Goal: Task Accomplishment & Management: Complete application form

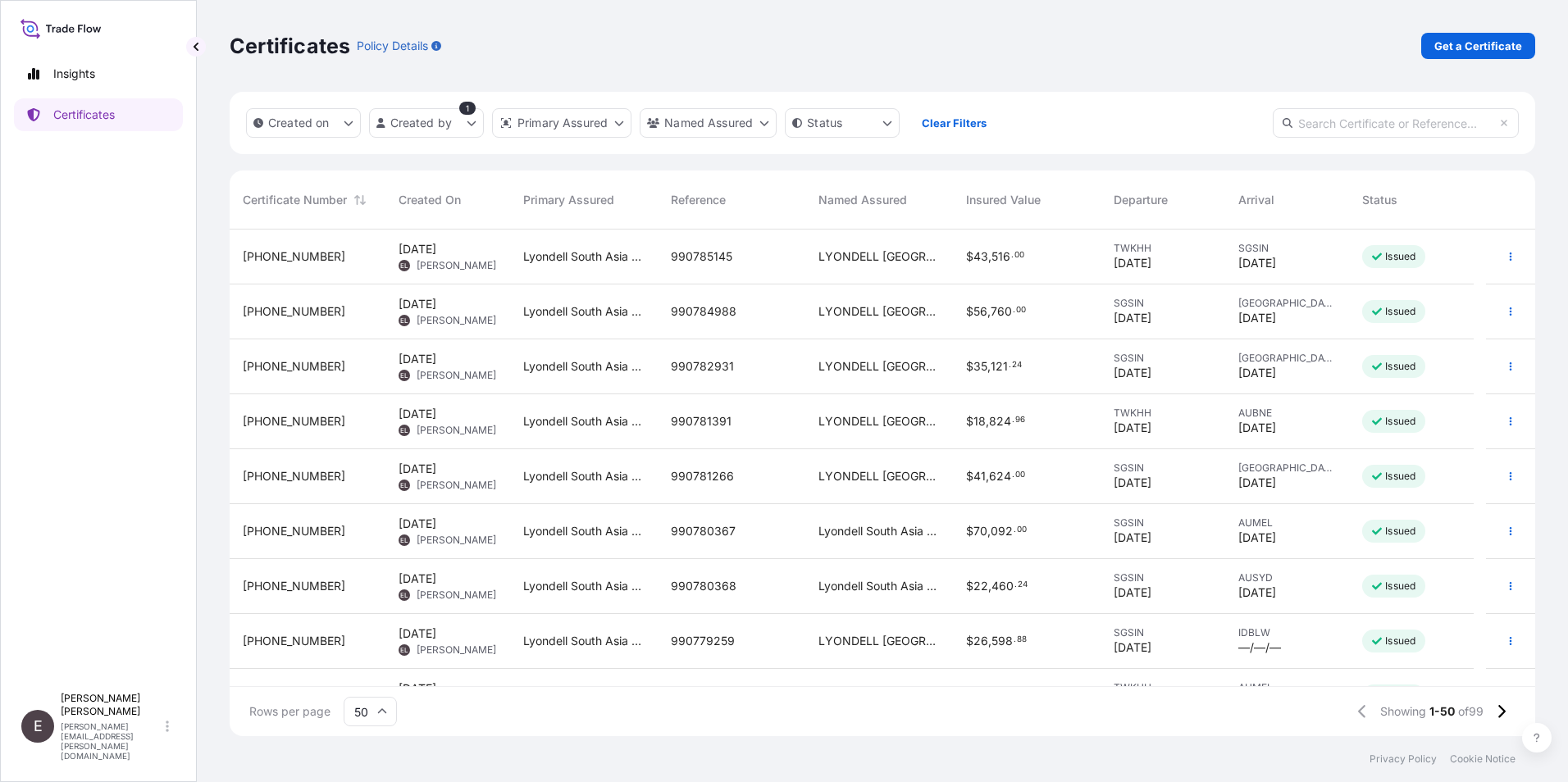
scroll to position [504, 1293]
click at [1506, 533] on icon "button" at bounding box center [1511, 532] width 10 height 10
click at [1451, 537] on p "Duplicate certificate" at bounding box center [1418, 535] width 108 height 17
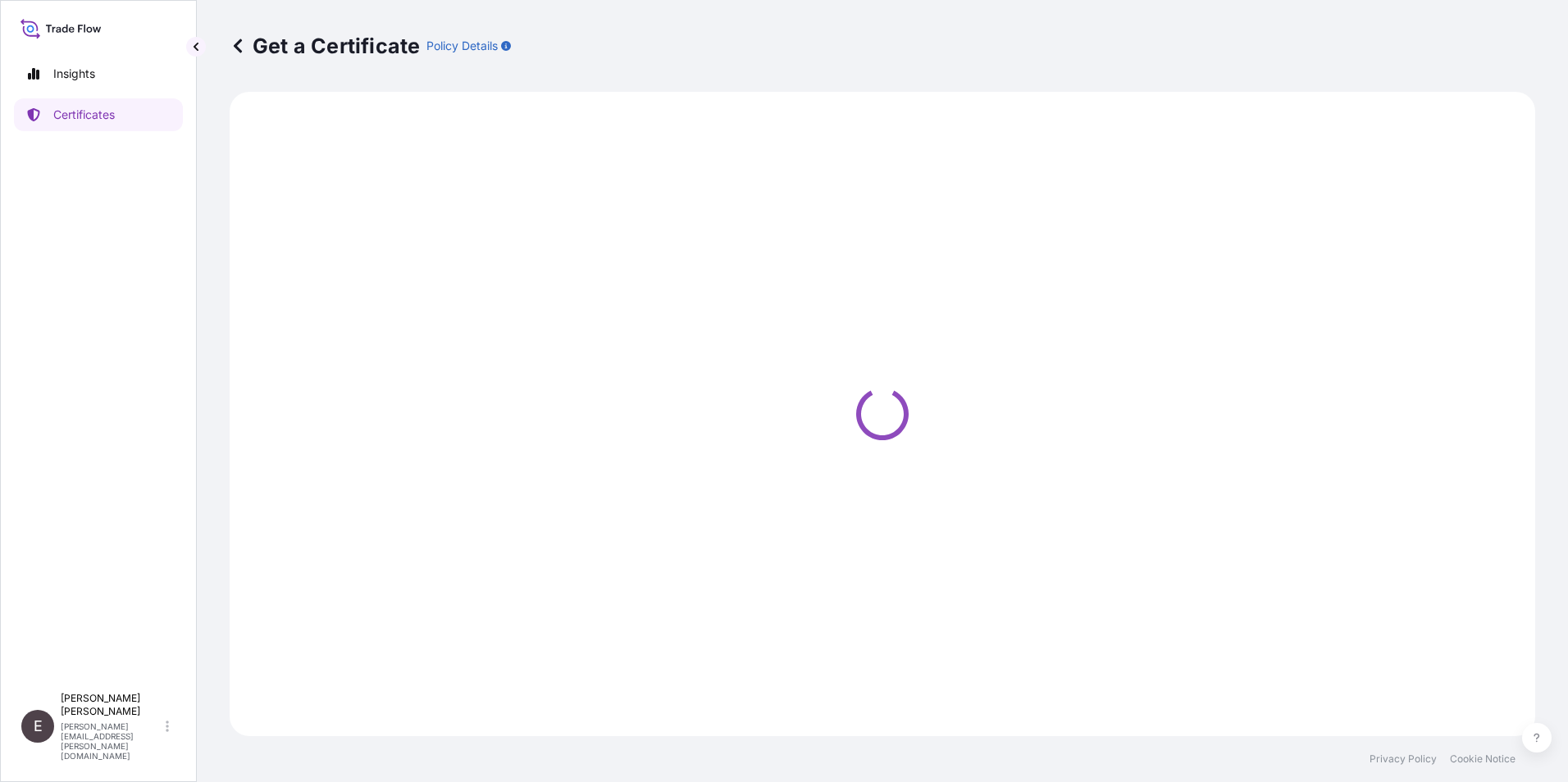
select select "Road / [GEOGRAPHIC_DATA]"
select select "Sea"
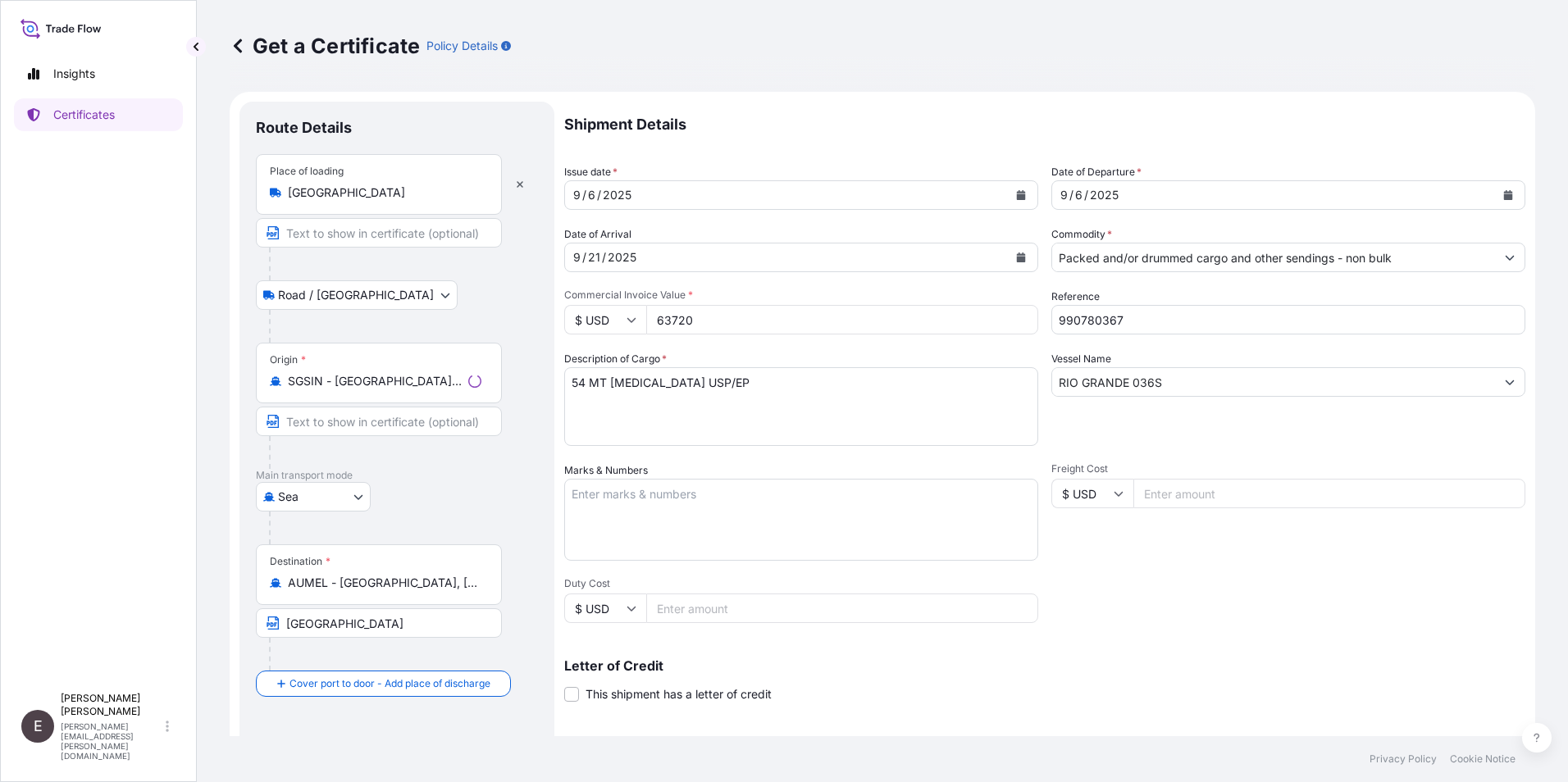
select select "32022"
click at [1020, 197] on icon "Calendar" at bounding box center [1021, 195] width 10 height 10
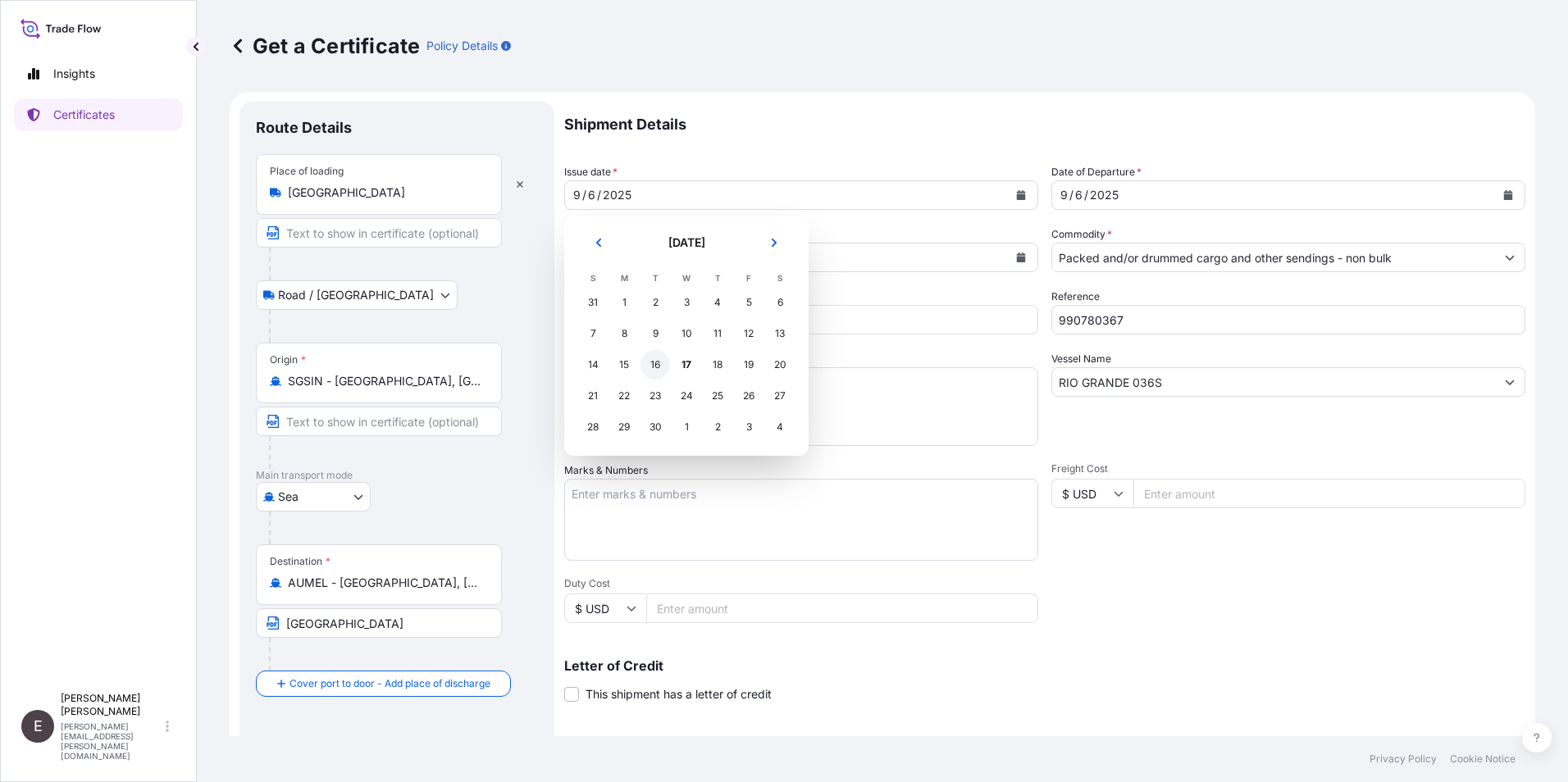
click at [655, 363] on div "16" at bounding box center [655, 365] width 30 height 30
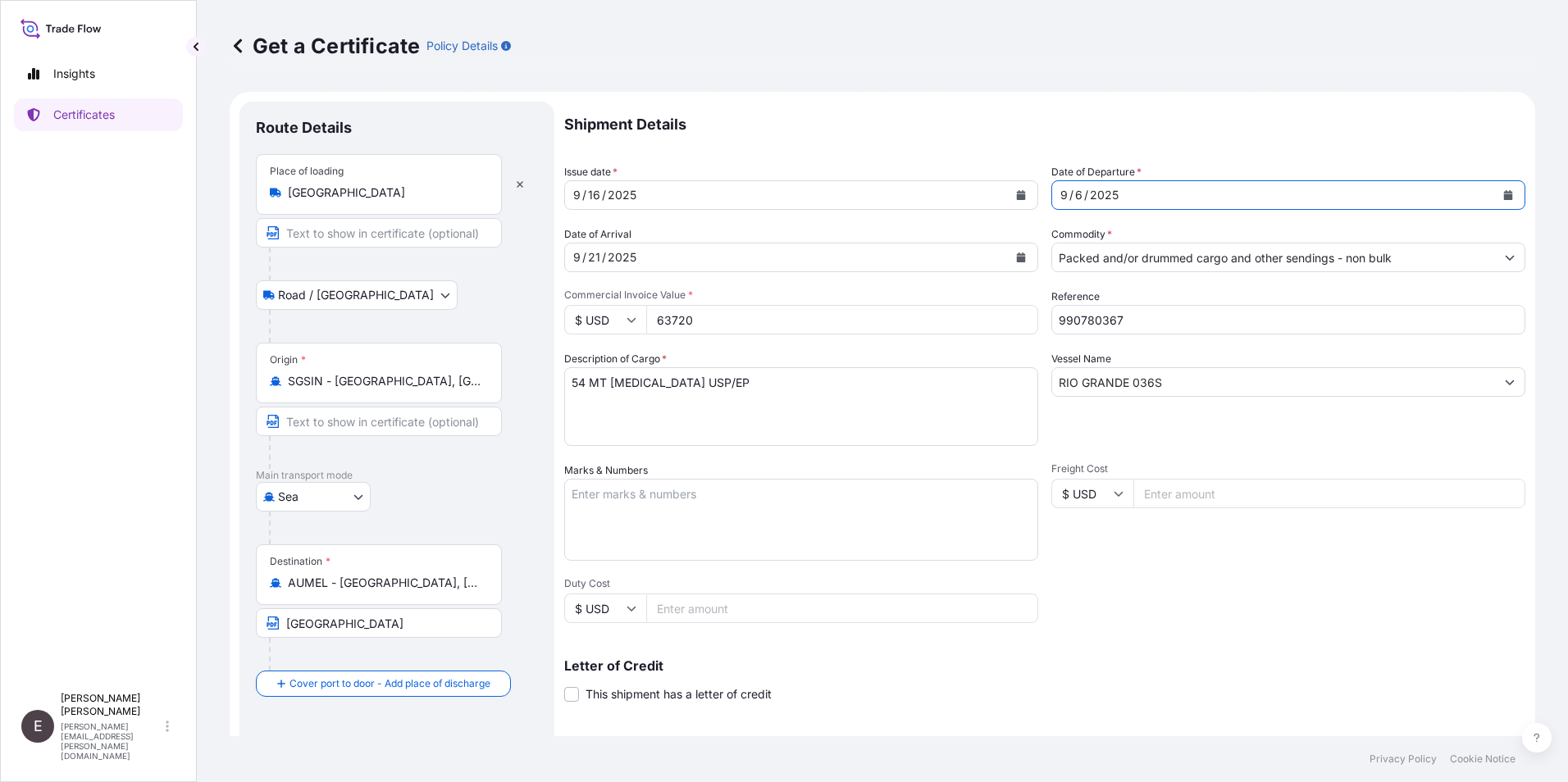
click at [1504, 194] on icon "Calendar" at bounding box center [1508, 195] width 9 height 10
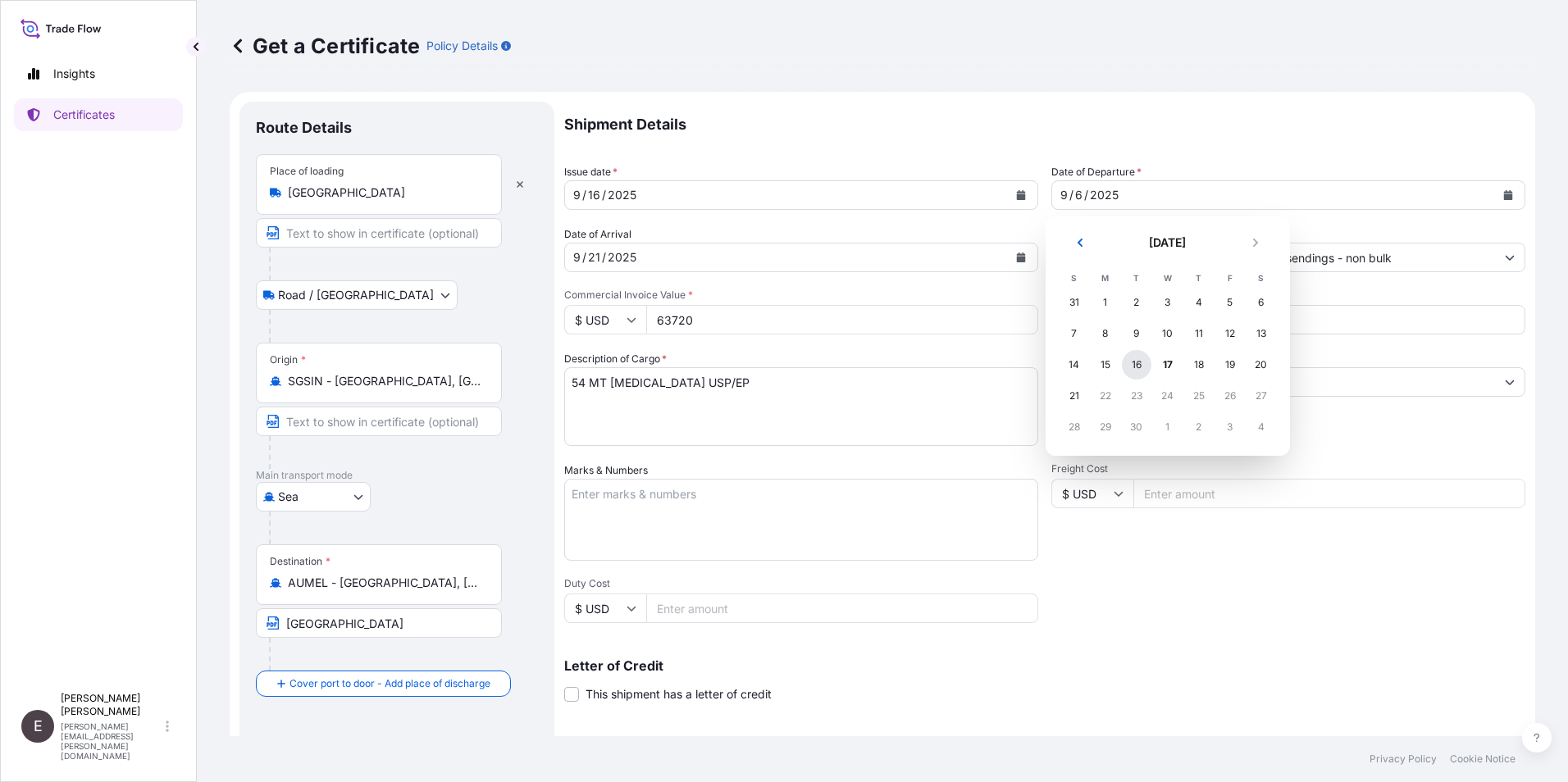
click at [1134, 365] on div "16" at bounding box center [1136, 365] width 30 height 30
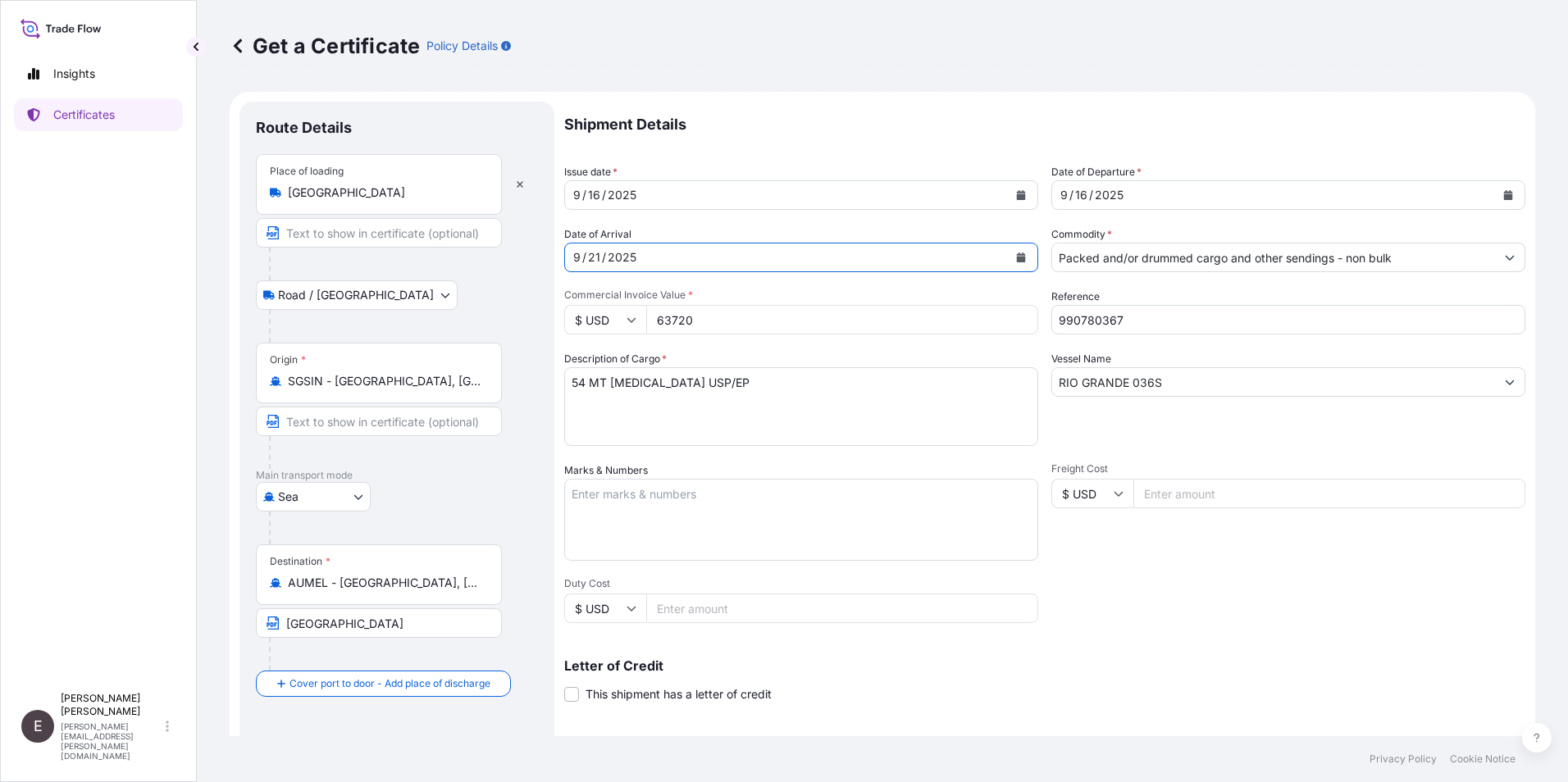
click at [1017, 256] on icon "Calendar" at bounding box center [1021, 257] width 9 height 10
click at [1017, 254] on icon "Calendar" at bounding box center [1021, 257] width 9 height 10
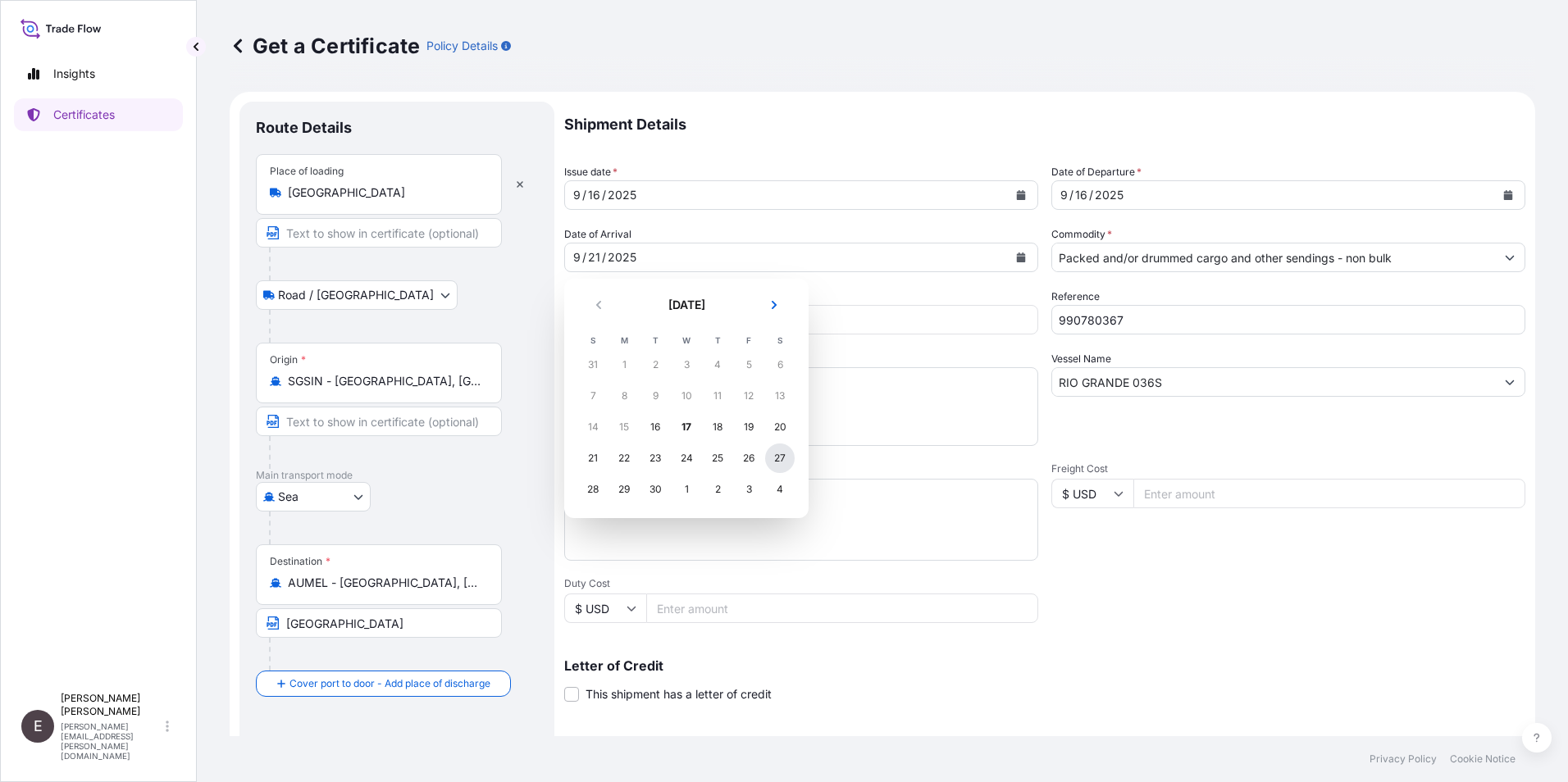
click at [777, 454] on div "27" at bounding box center [780, 458] width 30 height 30
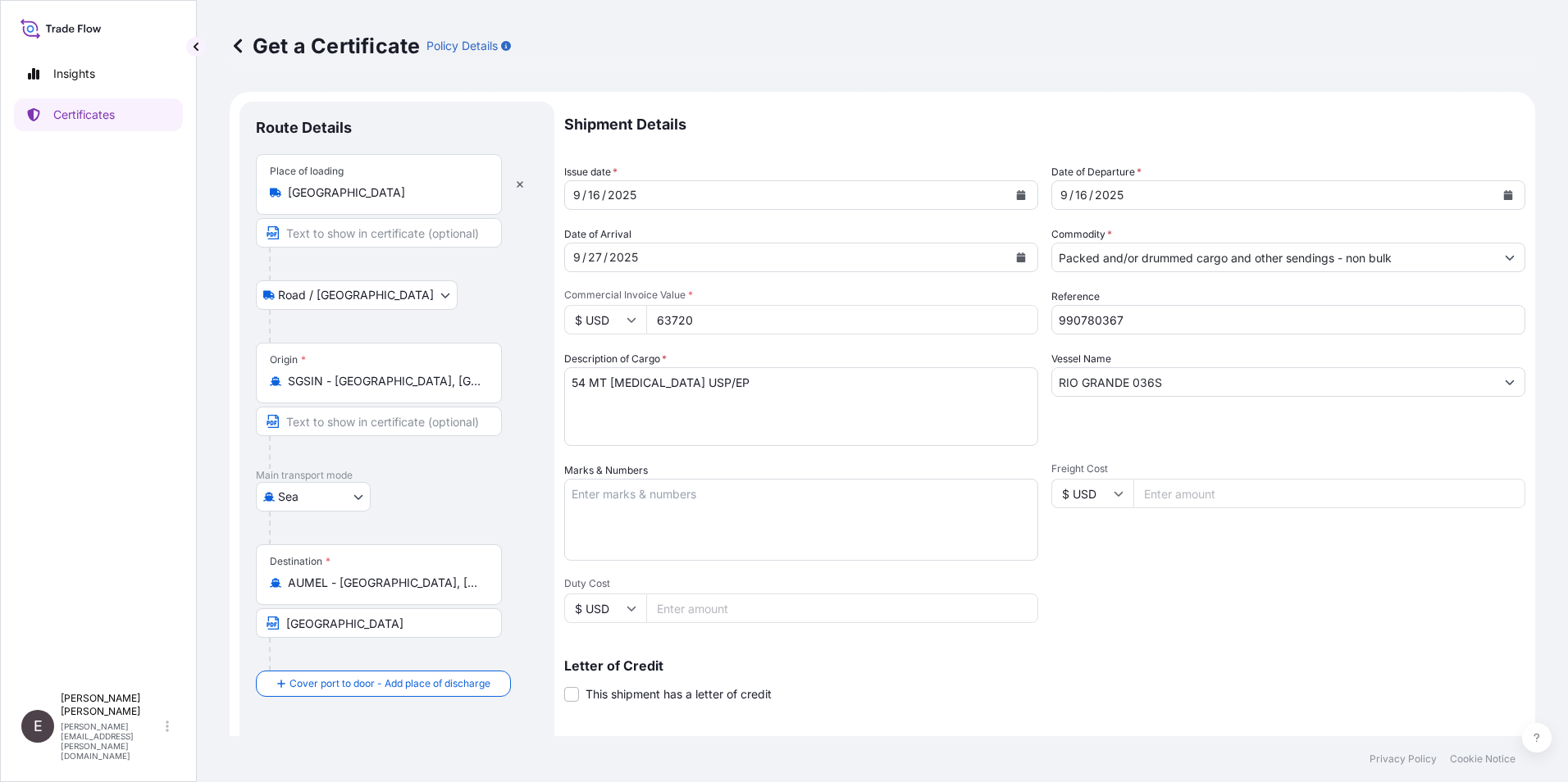
drag, startPoint x: 710, startPoint y: 320, endPoint x: 333, endPoint y: 258, distance: 382.1
click at [333, 258] on form "Route Details Place of loading [GEOGRAPHIC_DATA] Road / Inland Road / Inland Or…" at bounding box center [882, 516] width 1306 height 847
type input "24510.00"
click at [571, 382] on textarea "54 MT [MEDICAL_DATA] USP/EP" at bounding box center [801, 407] width 474 height 79
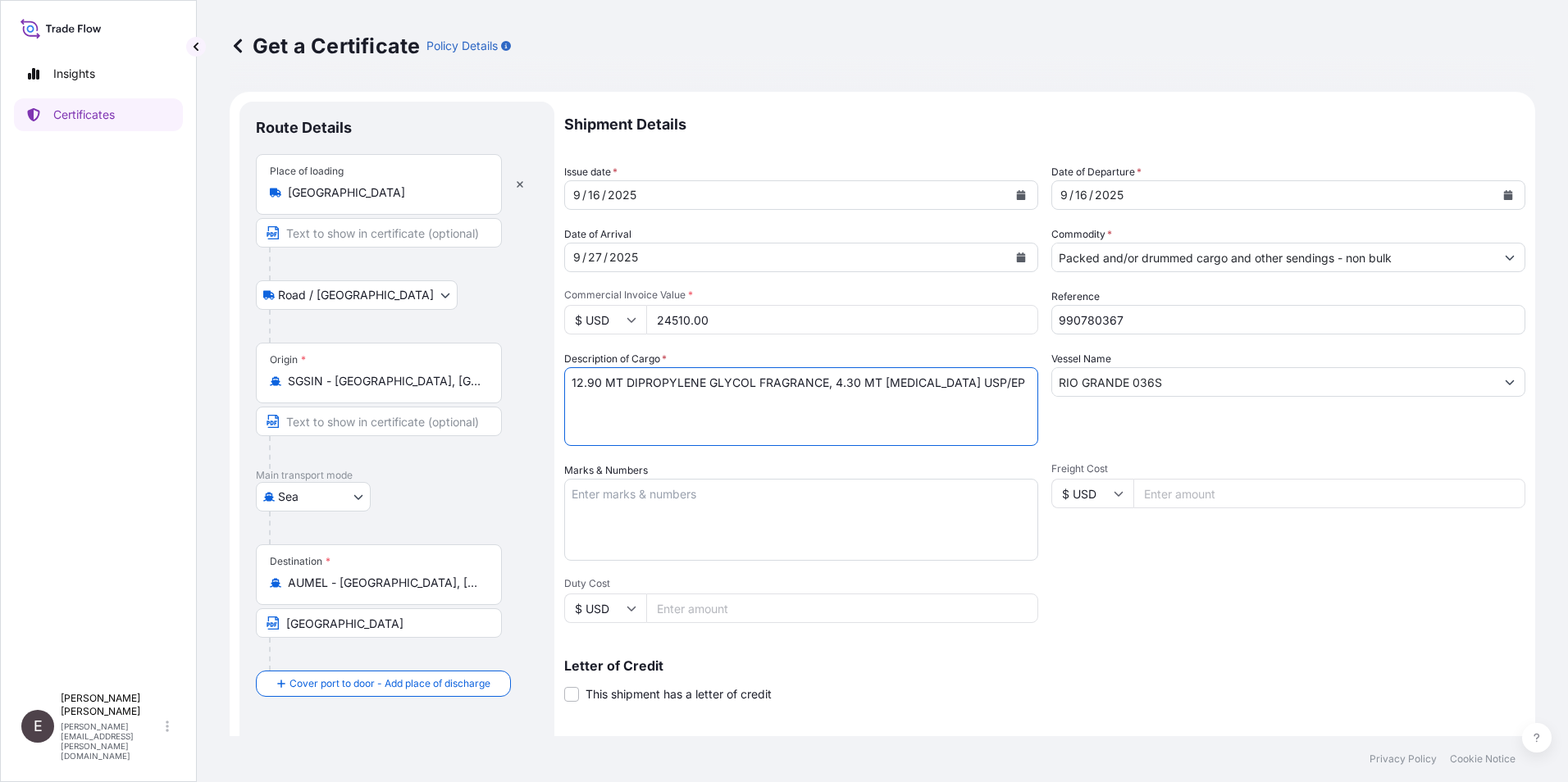
type textarea "12.90 MT DIPROPYLENE GLYCOL FRAGRANCE, 4.30 MT [MEDICAL_DATA] USP/EP"
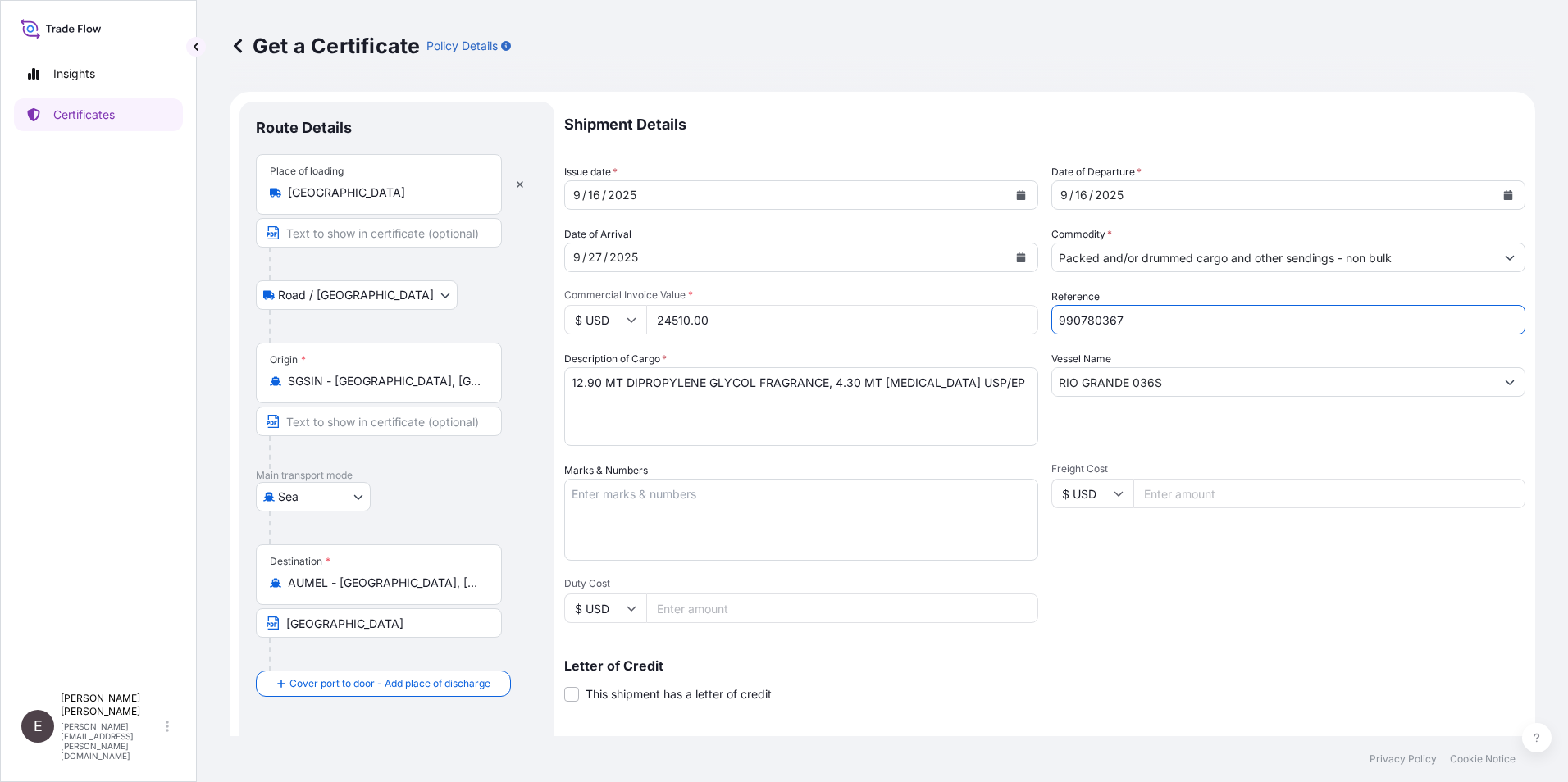
drag, startPoint x: 1088, startPoint y: 318, endPoint x: 1207, endPoint y: 329, distance: 119.5
click at [1207, 329] on input "990780367" at bounding box center [1288, 320] width 474 height 30
type input "990786886"
drag, startPoint x: 1178, startPoint y: 384, endPoint x: 873, endPoint y: 379, distance: 305.0
click at [872, 384] on div "Shipment Details Issue date * [DATE] Date of Departure * [DATE] Date of Arrival…" at bounding box center [1044, 492] width 961 height 781
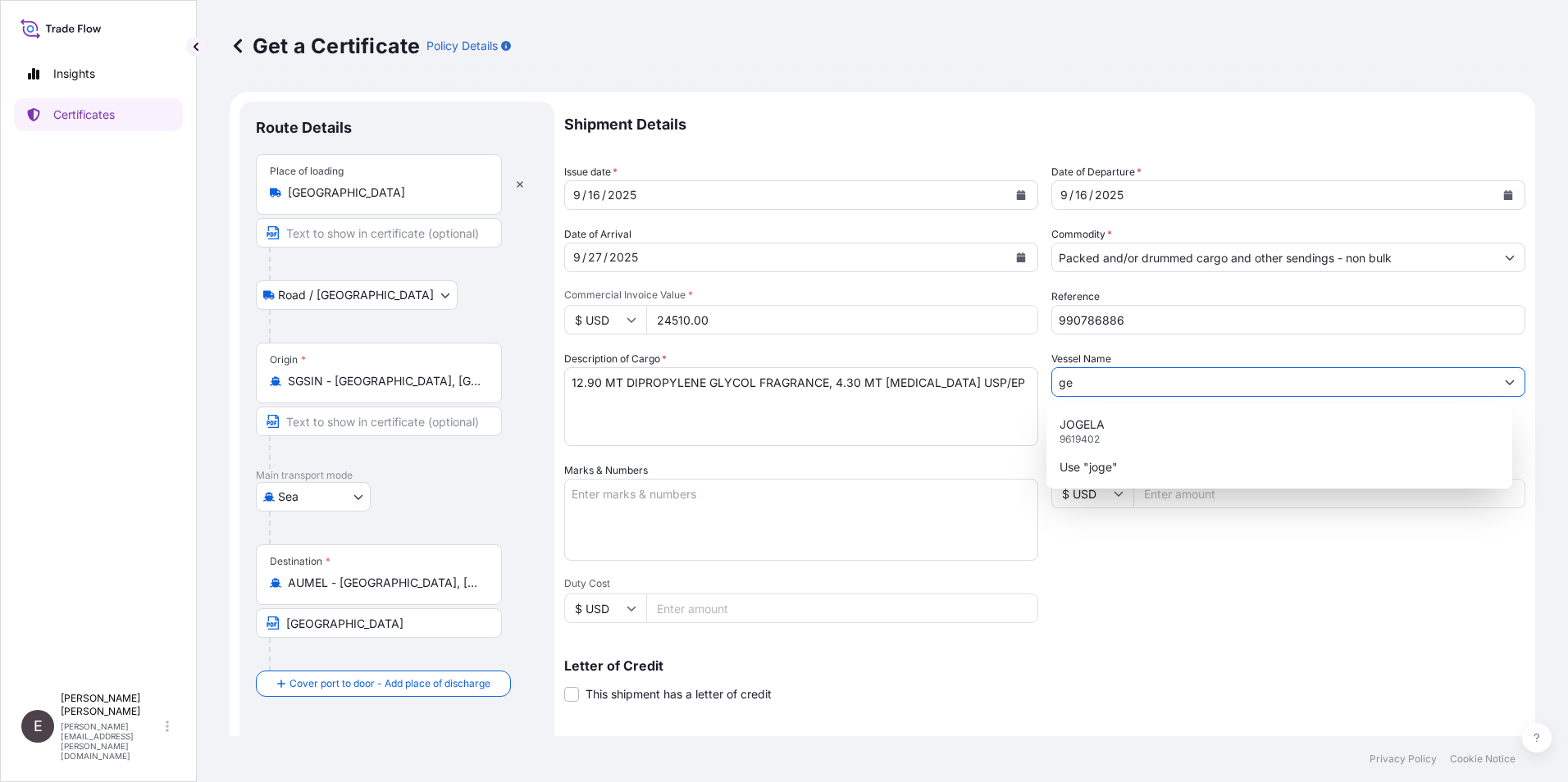
type input "e"
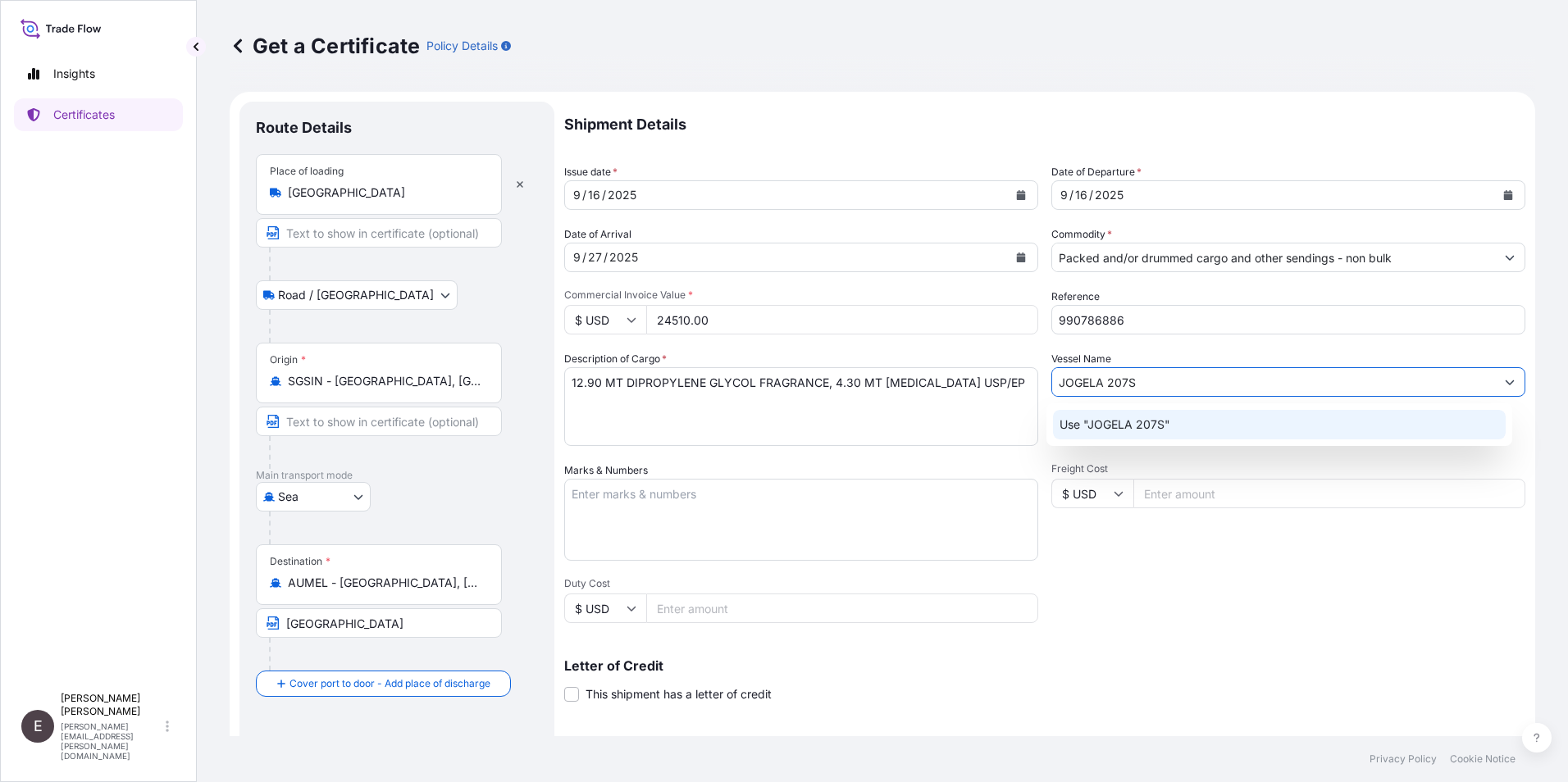
click at [1136, 419] on p "Use "JOGELA 207S"" at bounding box center [1115, 425] width 111 height 17
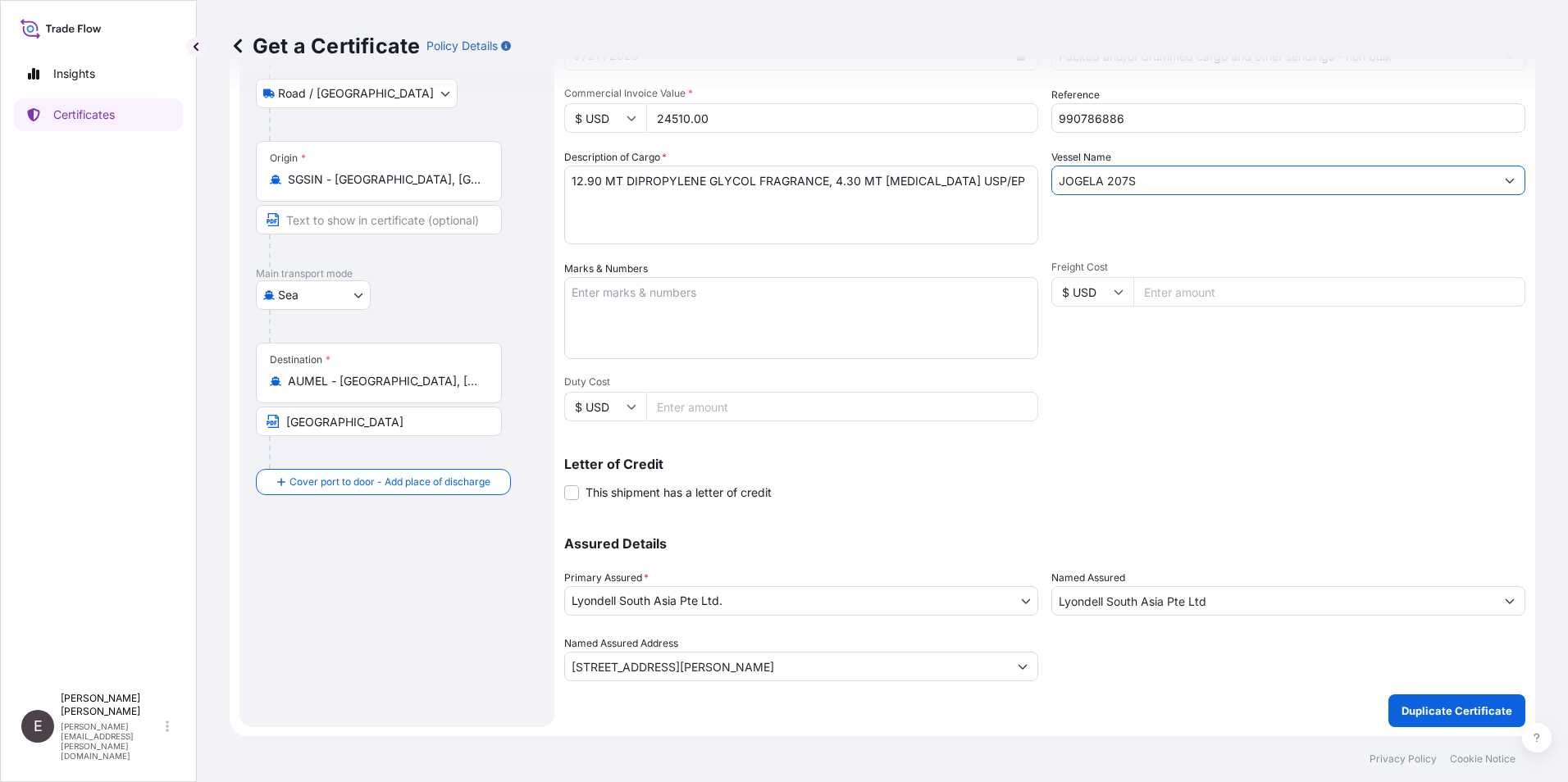
scroll to position [203, 0]
type input "JOGELA 207S"
click at [1450, 699] on button "Duplicate Certificate" at bounding box center [1457, 710] width 137 height 33
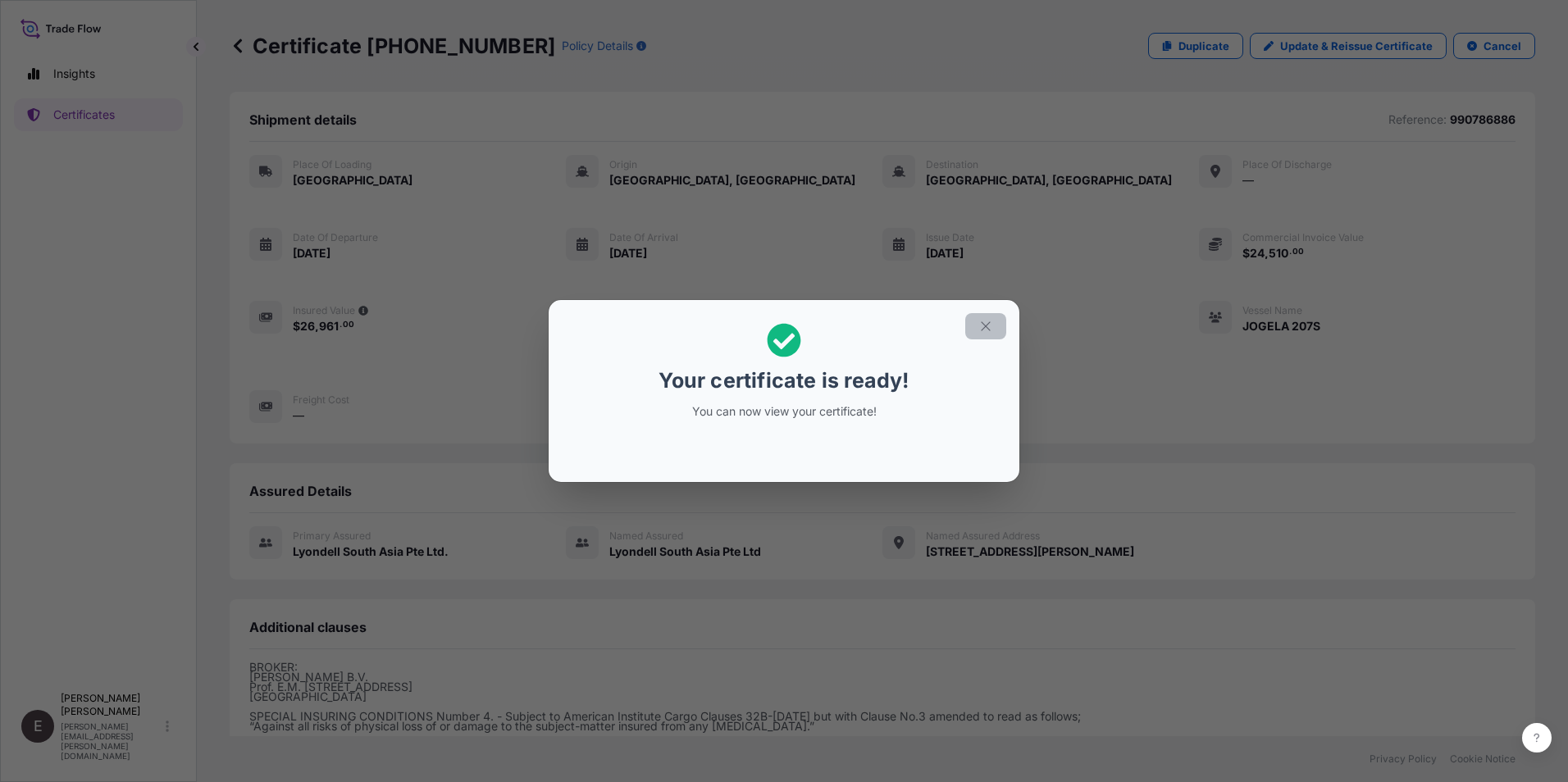
click at [985, 323] on icon "button" at bounding box center [985, 326] width 15 height 15
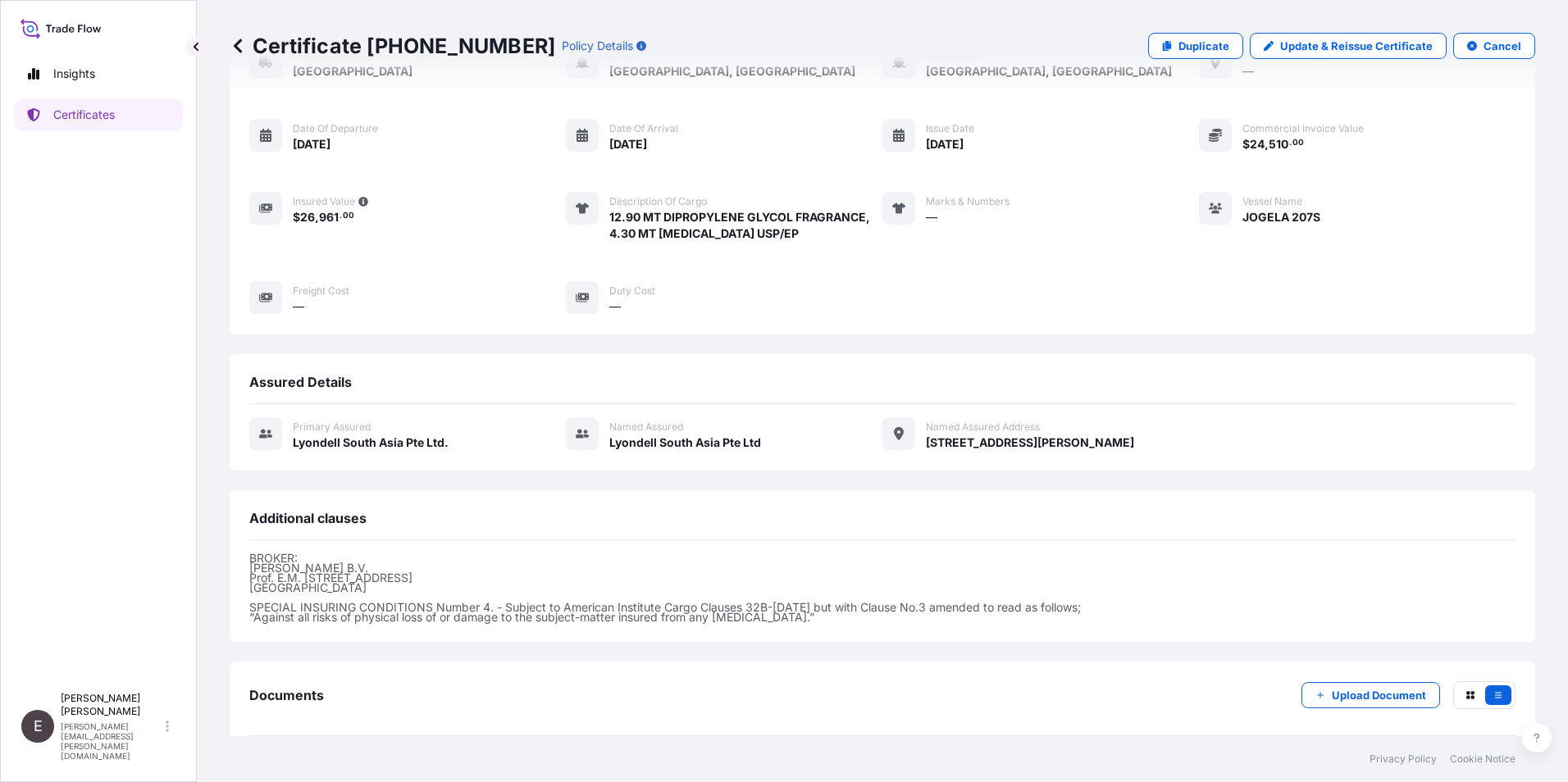
scroll to position [188, 0]
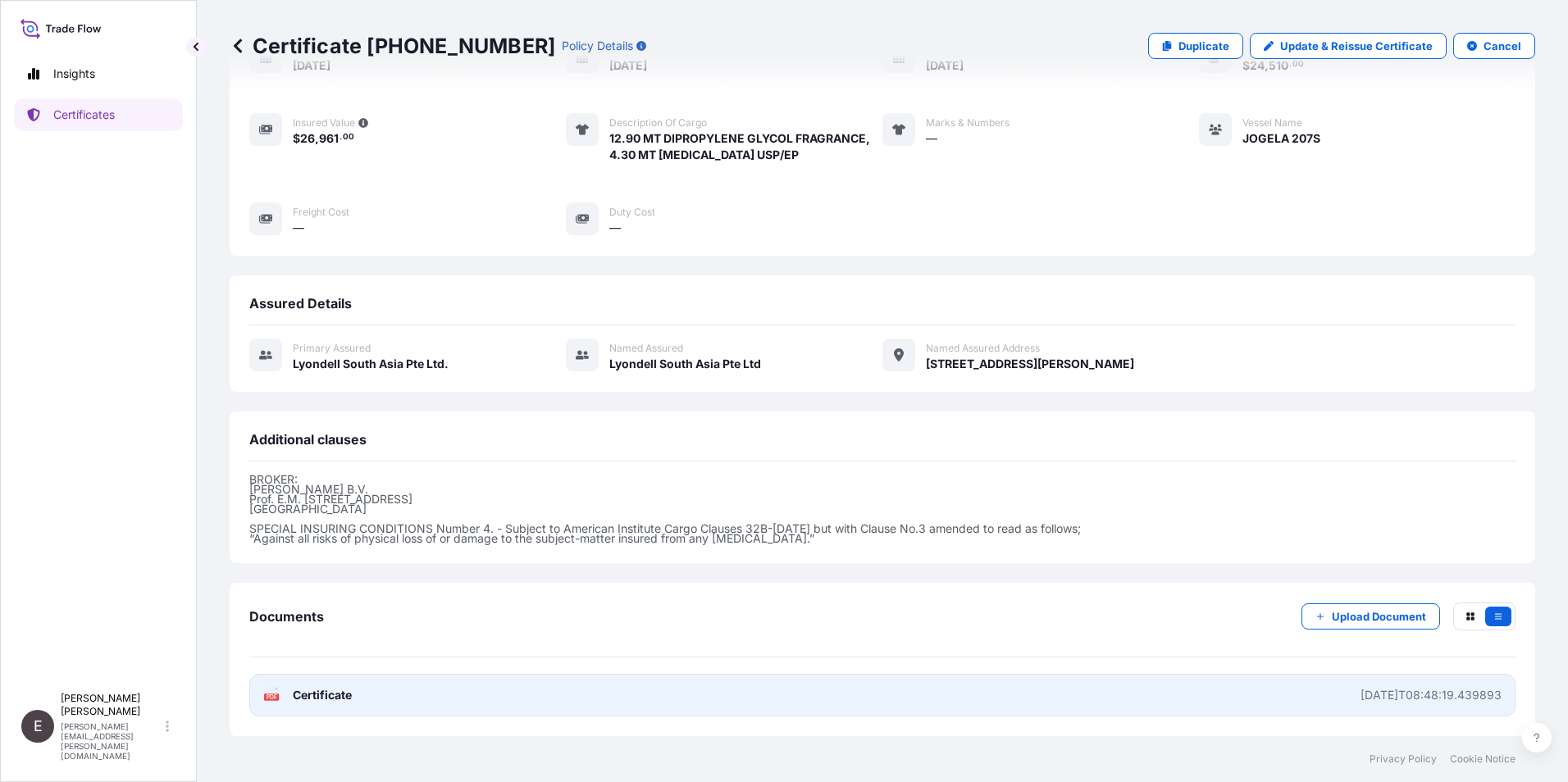
click at [332, 694] on span "Certificate" at bounding box center [323, 695] width 59 height 17
